Goal: Information Seeking & Learning: Learn about a topic

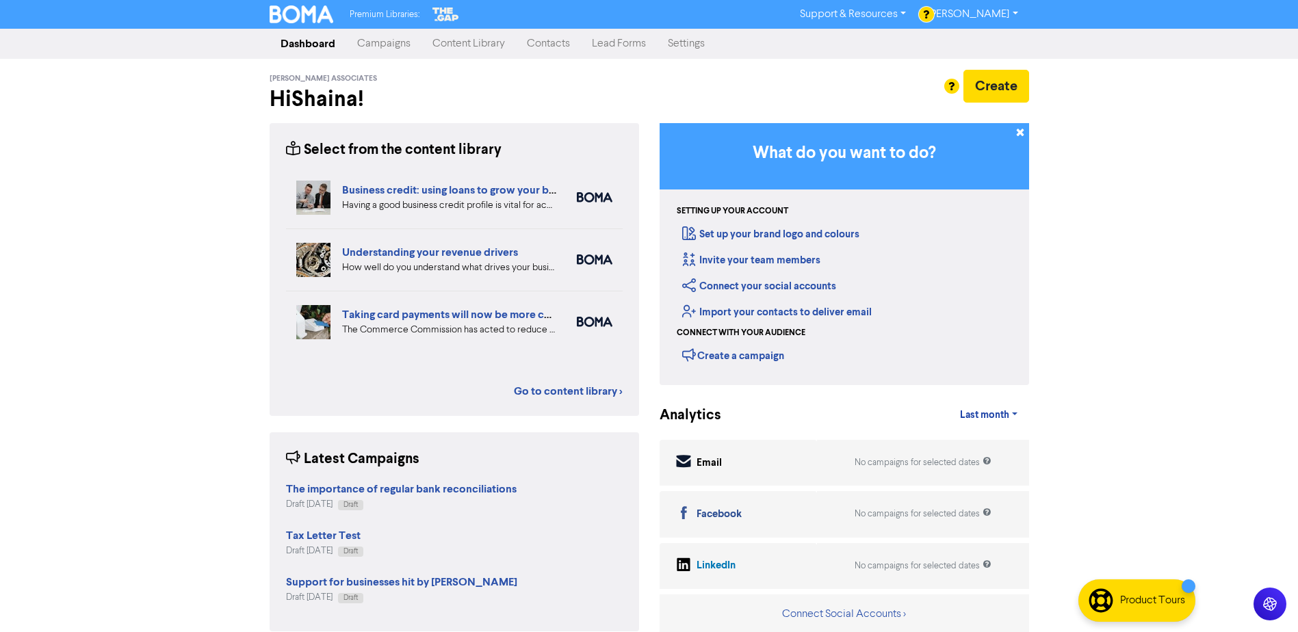
click at [468, 43] on link "Content Library" at bounding box center [469, 43] width 94 height 27
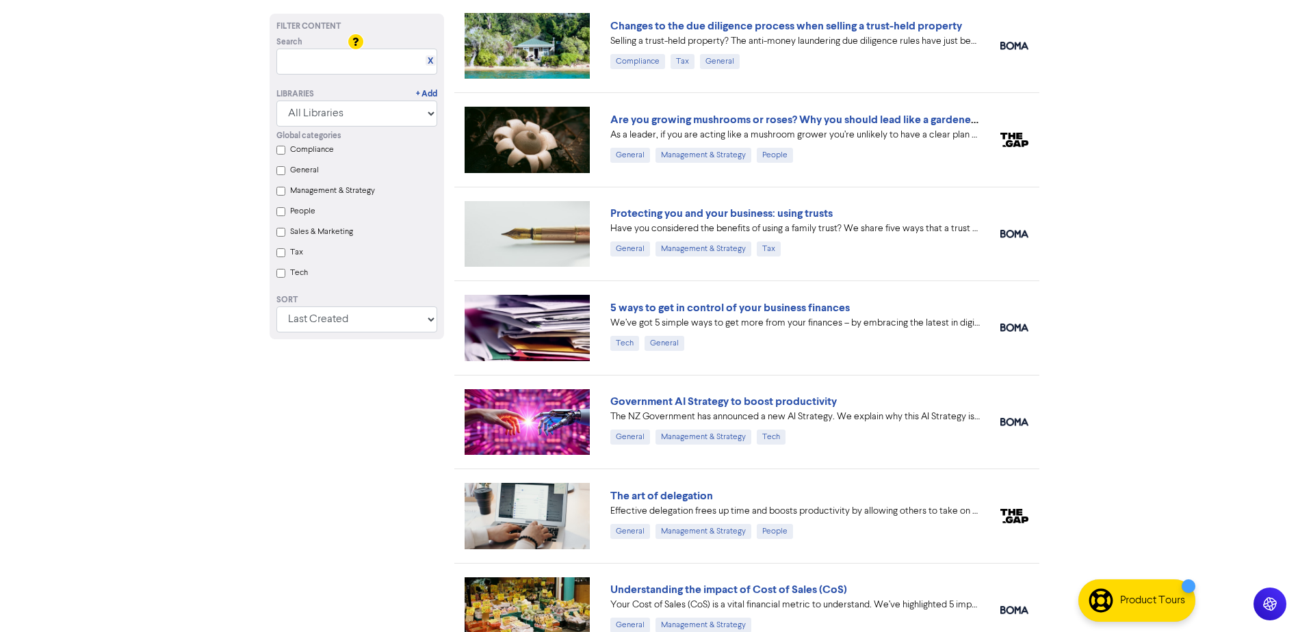
scroll to position [684, 0]
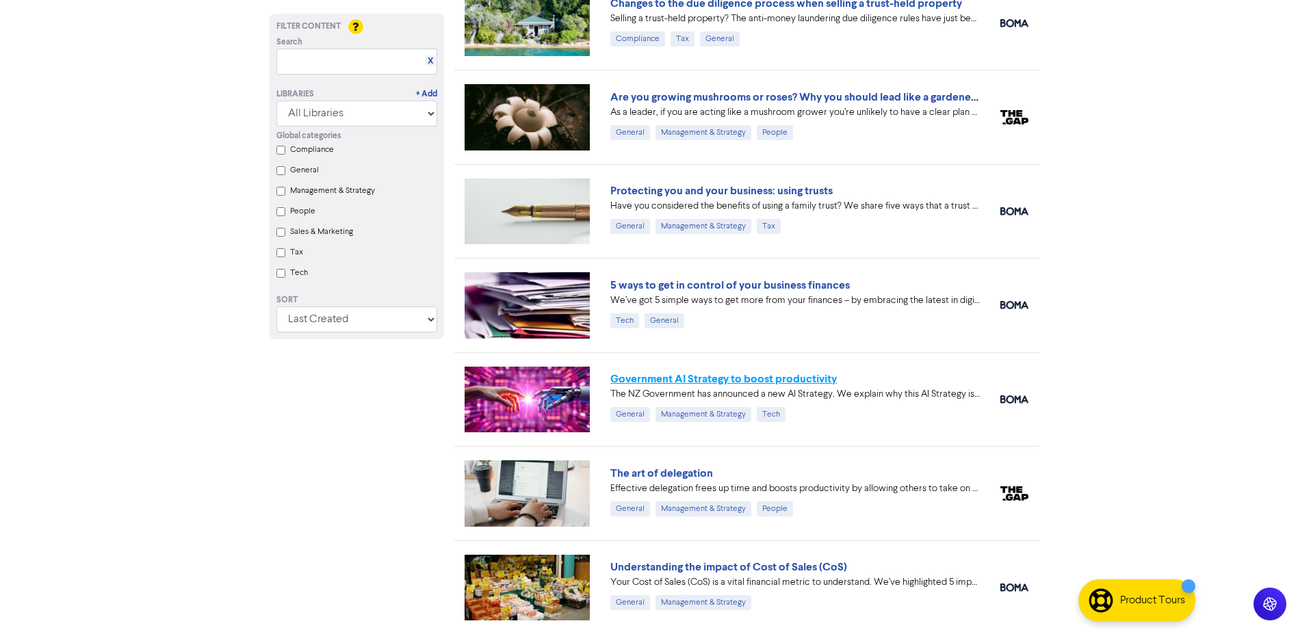
click at [762, 381] on link "Government AI Strategy to boost productivity" at bounding box center [723, 379] width 227 height 14
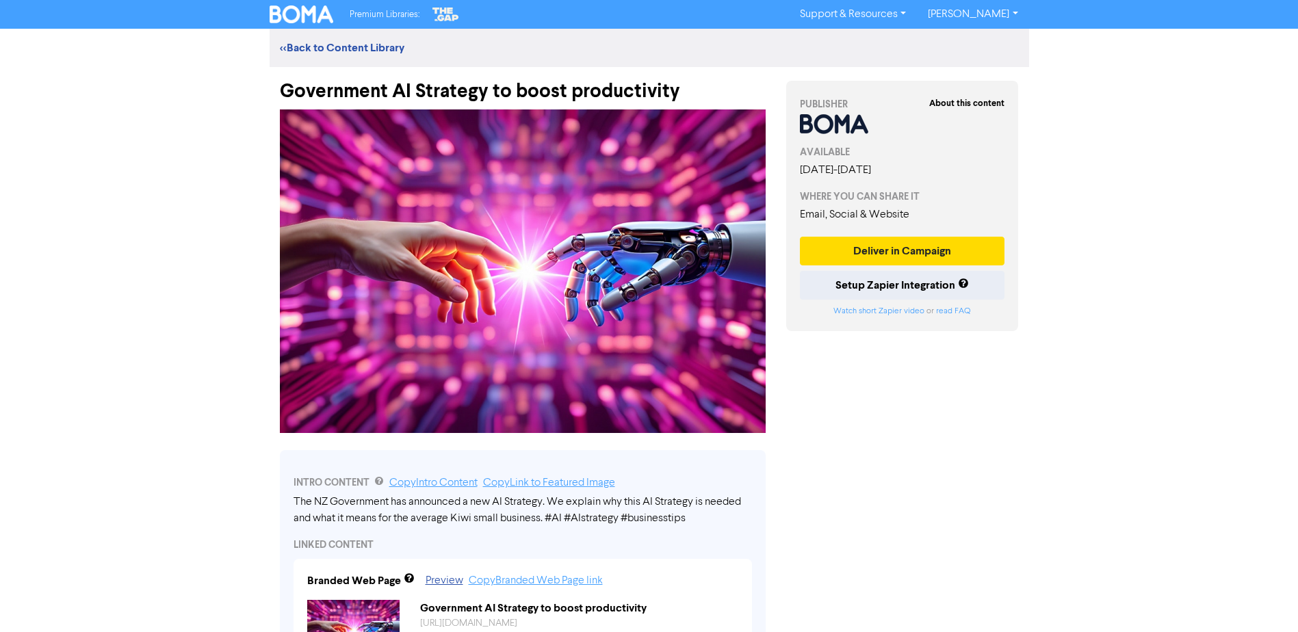
click at [302, 16] on img at bounding box center [302, 14] width 64 height 18
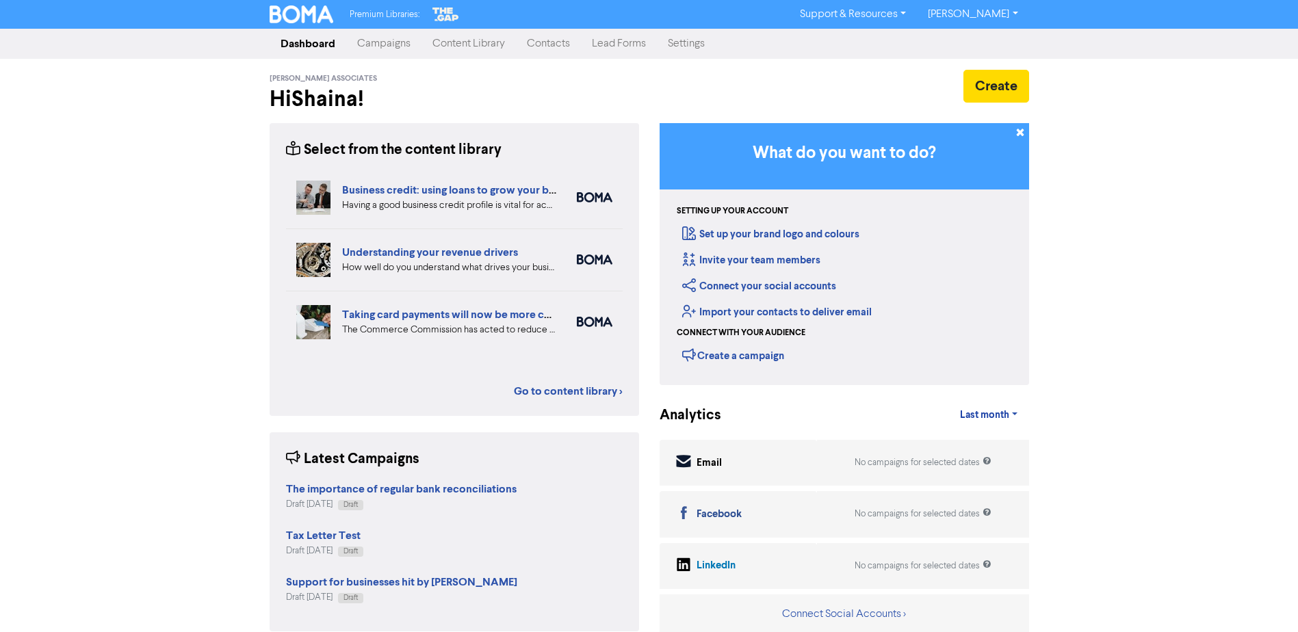
click at [471, 38] on link "Content Library" at bounding box center [469, 43] width 94 height 27
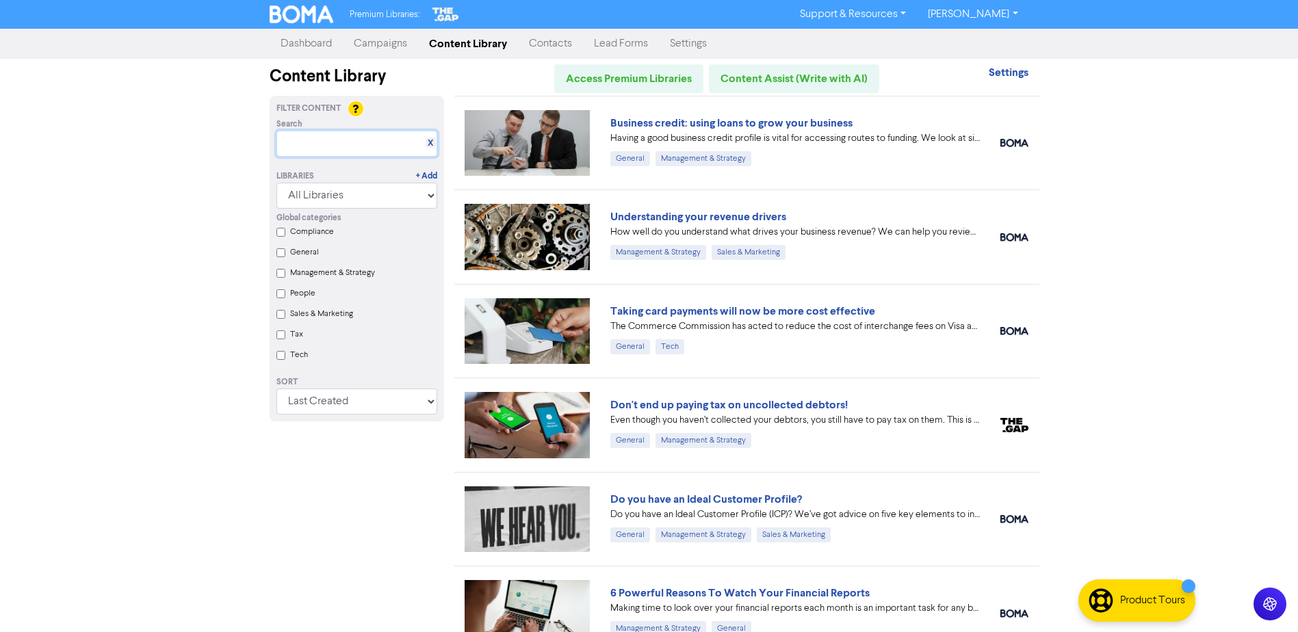
click at [364, 146] on input "text" at bounding box center [356, 144] width 161 height 26
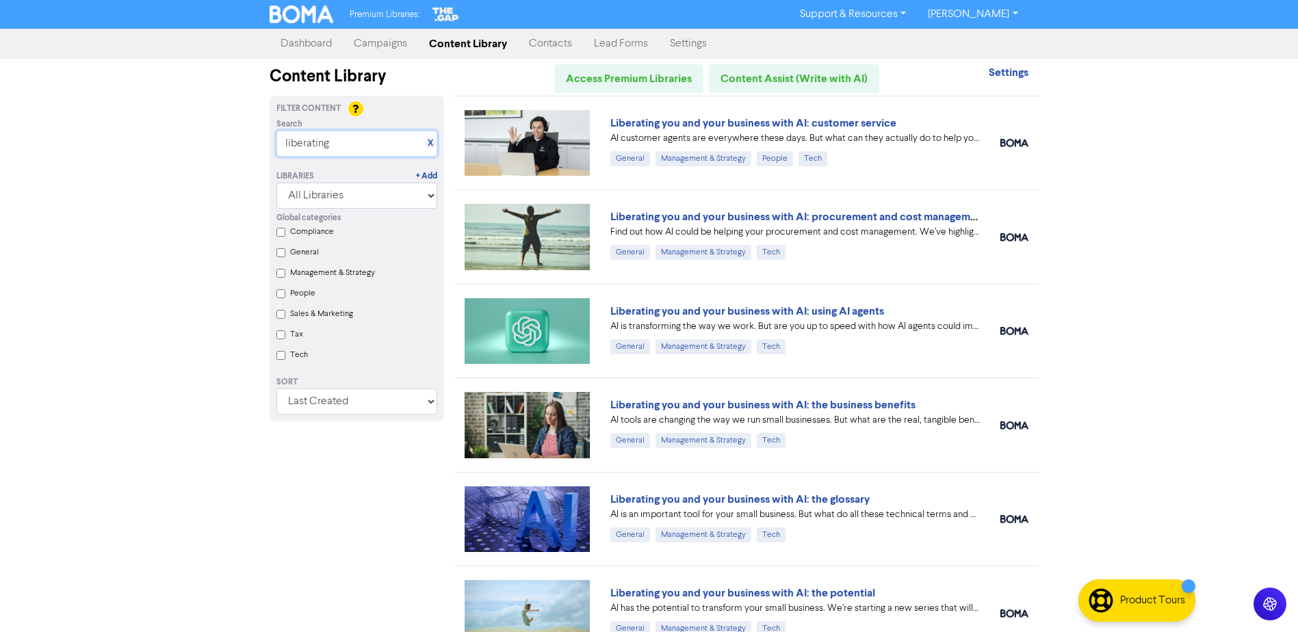
type input "liberating"
click at [868, 394] on div "Liberating you and your business with AI: the business benefits AI tools are ch…" at bounding box center [746, 425] width 585 height 94
click at [882, 406] on link "Liberating you and your business with AI: the business benefits" at bounding box center [762, 405] width 305 height 14
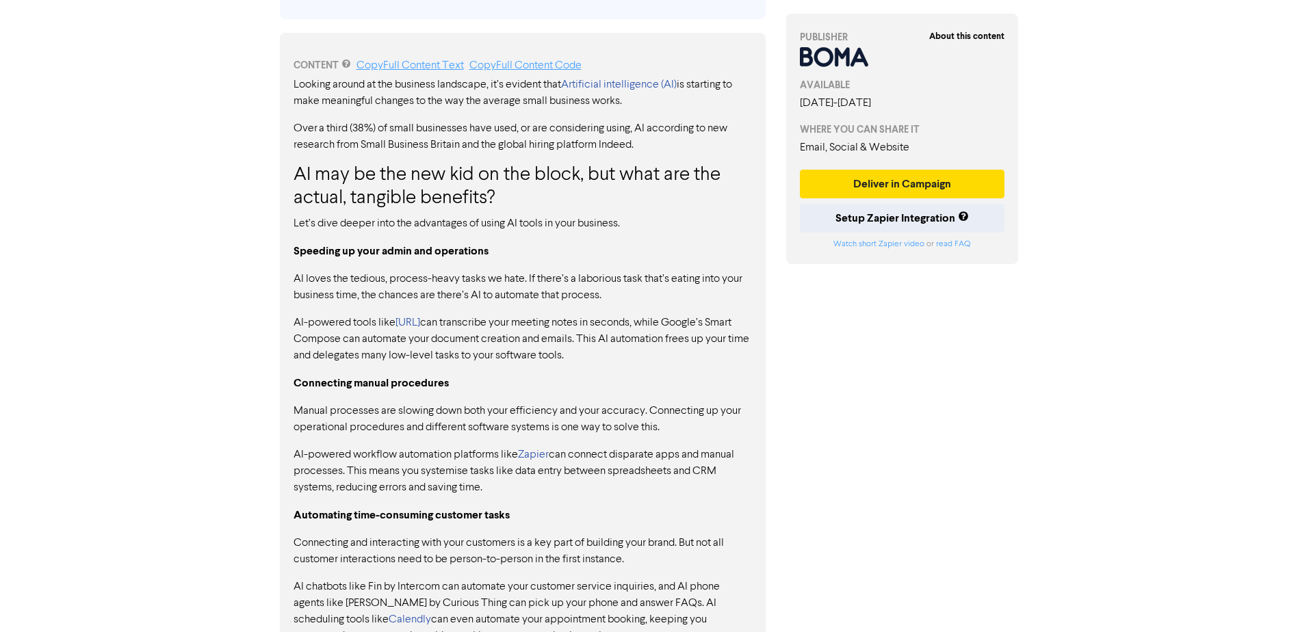
scroll to position [821, 0]
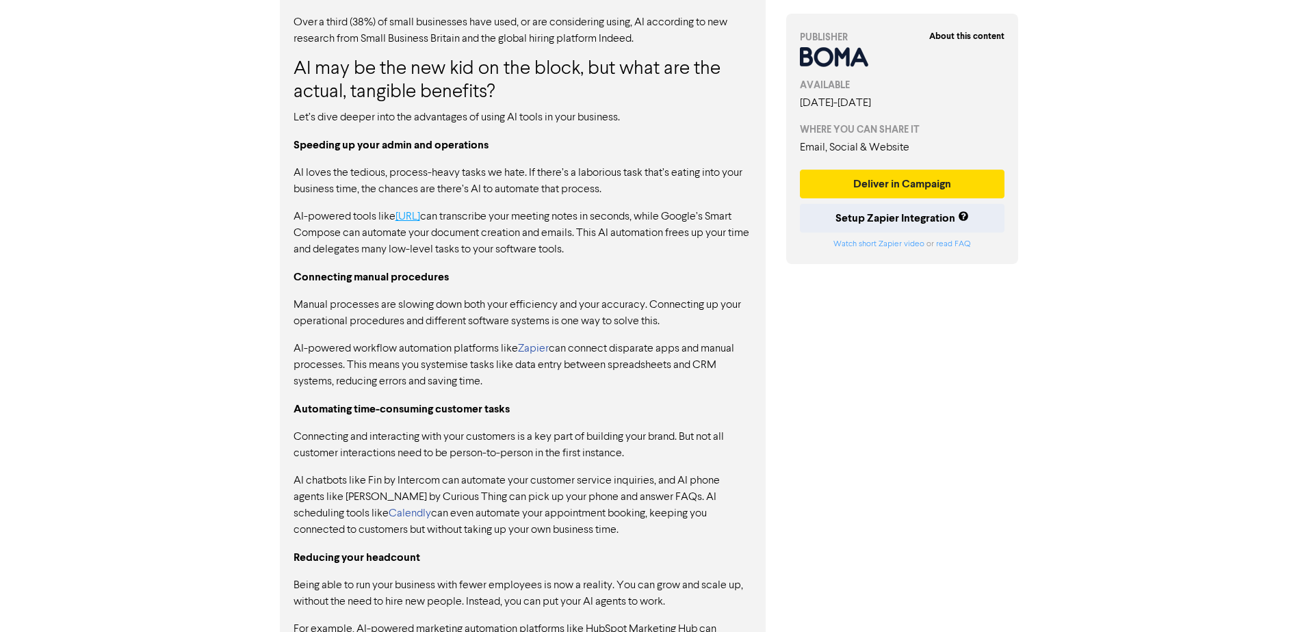
click at [409, 220] on link "[URL]" at bounding box center [408, 216] width 25 height 11
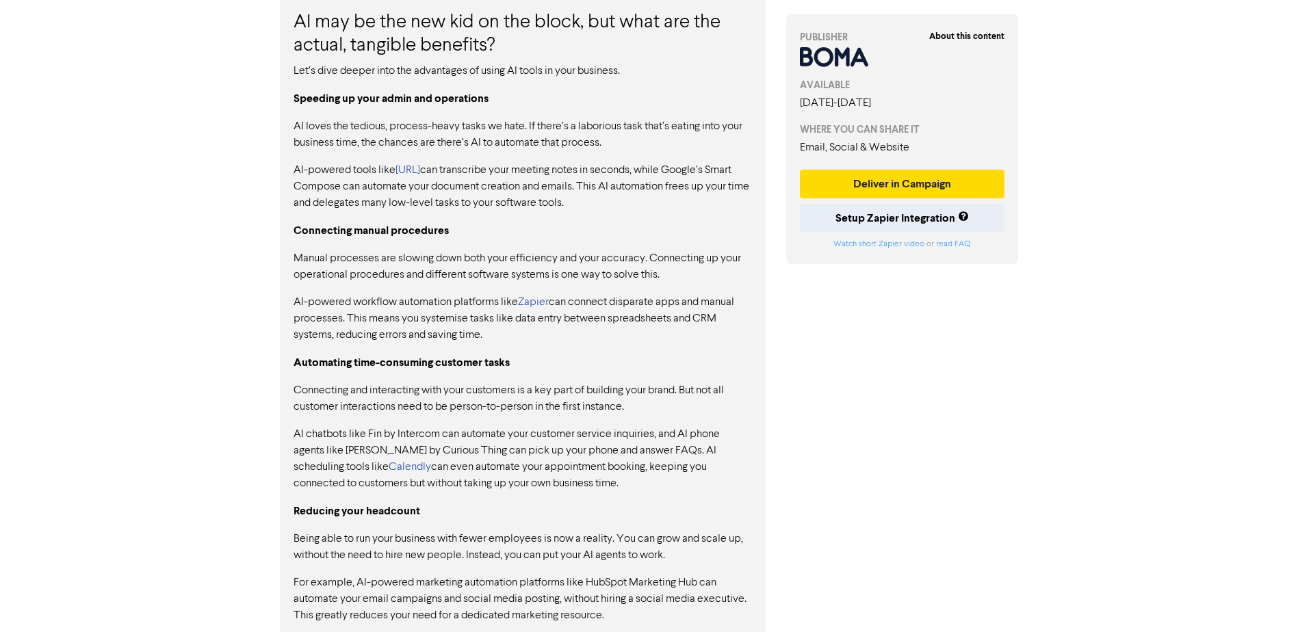
scroll to position [890, 0]
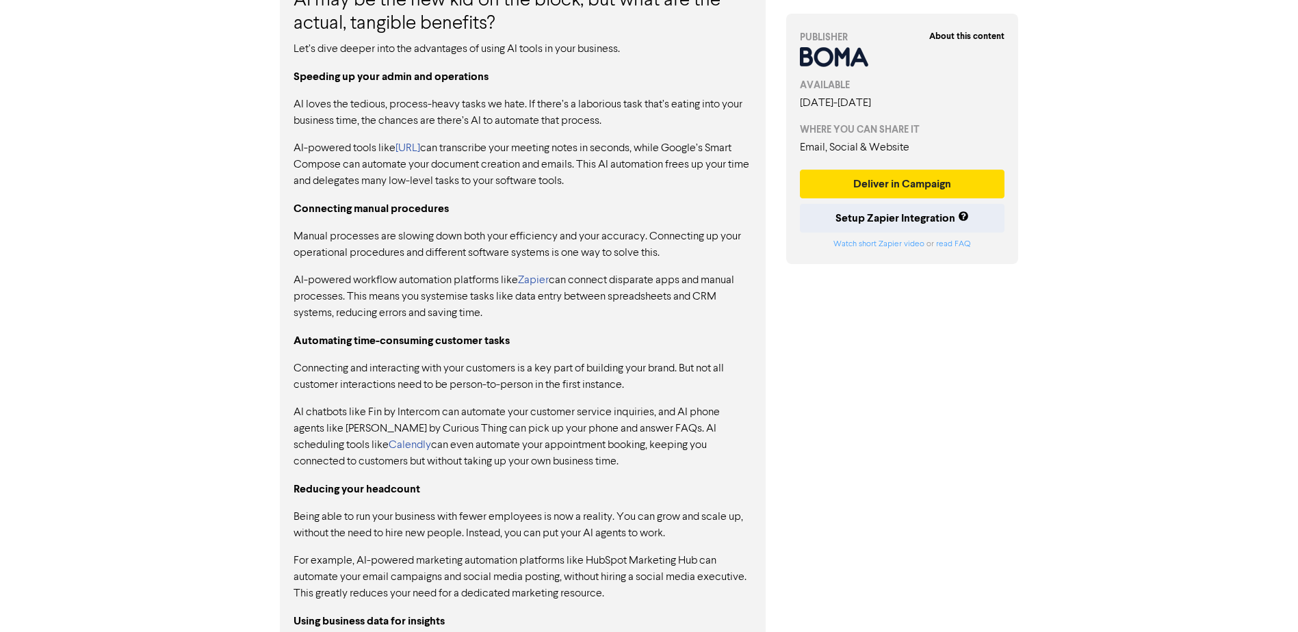
drag, startPoint x: 332, startPoint y: 441, endPoint x: 328, endPoint y: 434, distance: 7.7
click at [389, 441] on link "Calendly" at bounding box center [410, 445] width 42 height 11
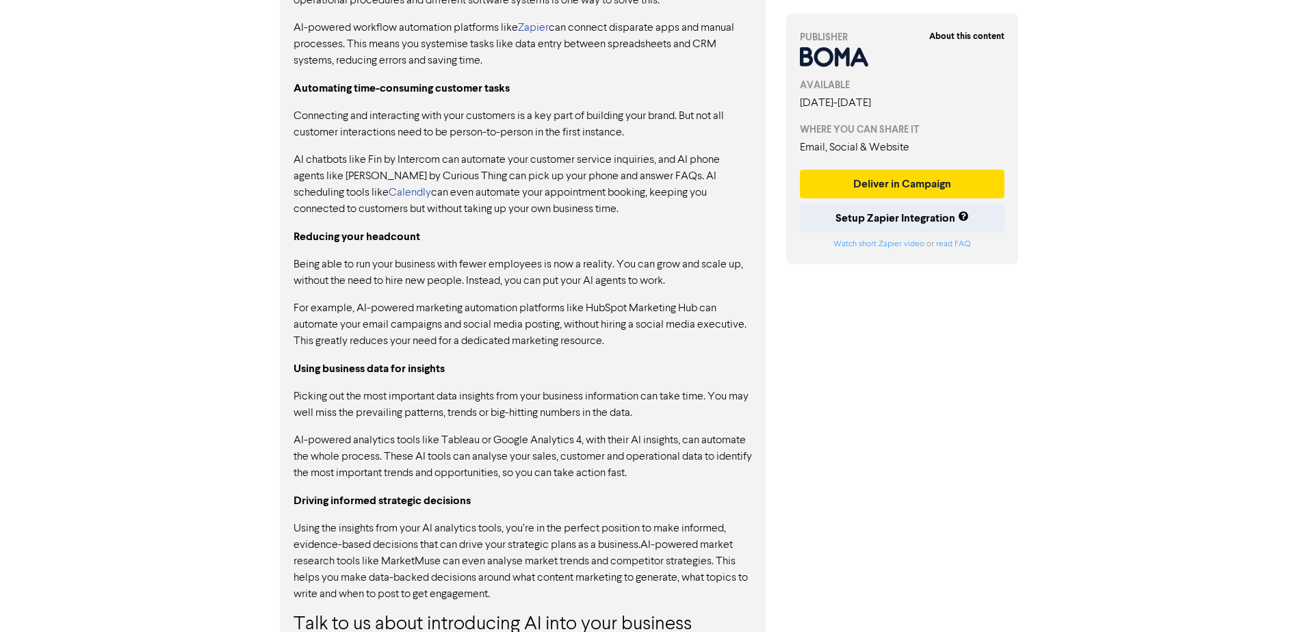
scroll to position [1232, 0]
